Goal: Register for event/course

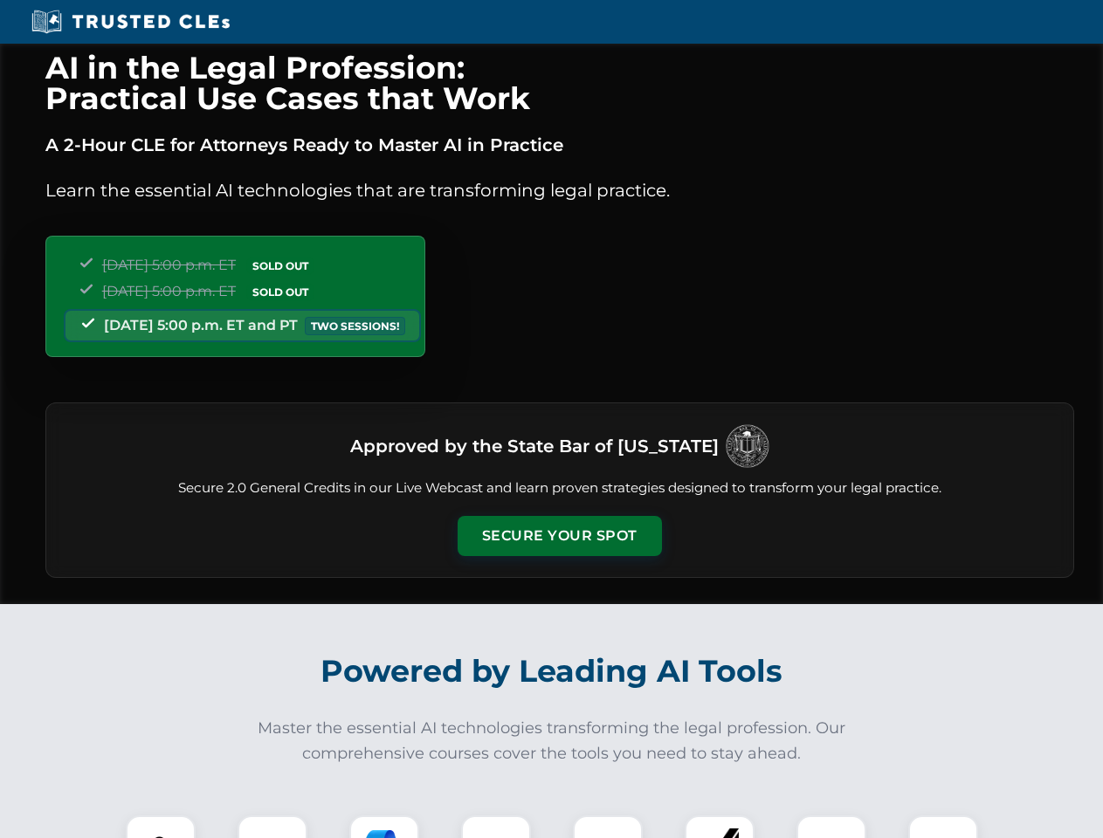
click at [559, 536] on button "Secure Your Spot" at bounding box center [560, 536] width 204 height 40
click at [161, 827] on img at bounding box center [160, 850] width 51 height 51
click at [272, 827] on div at bounding box center [273, 851] width 70 height 70
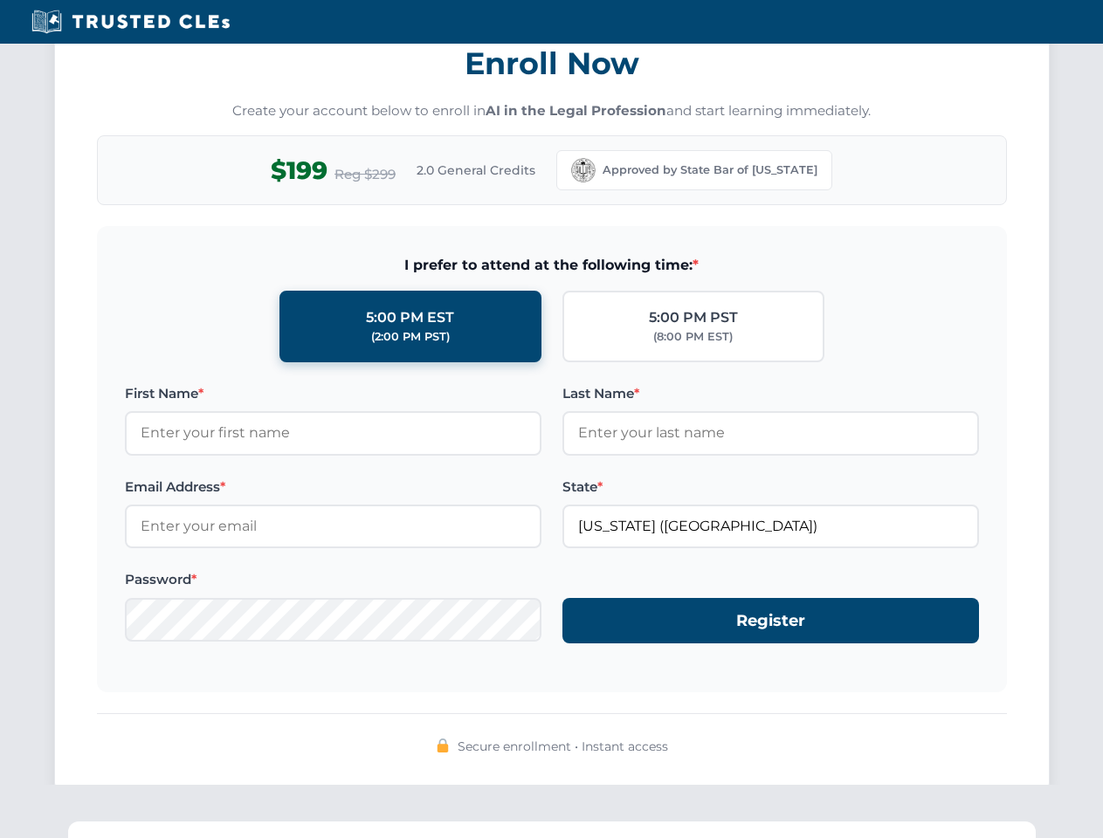
scroll to position [1714, 0]
